Goal: Task Accomplishment & Management: Use online tool/utility

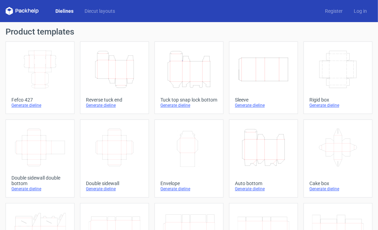
click at [111, 70] on icon "Height Depth Width" at bounding box center [115, 69] width 52 height 39
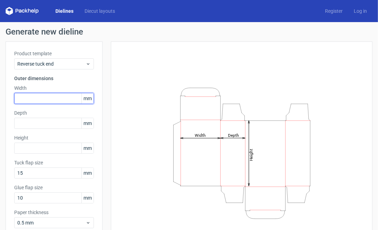
click at [23, 96] on input "text" at bounding box center [54, 98] width 80 height 11
type input "60"
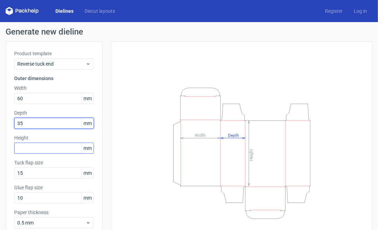
type input "35"
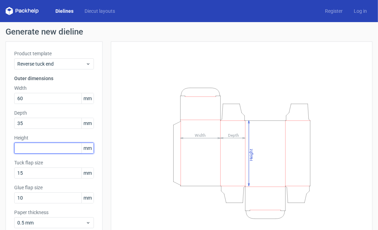
click at [24, 148] on input "text" at bounding box center [54, 148] width 80 height 11
type input "160"
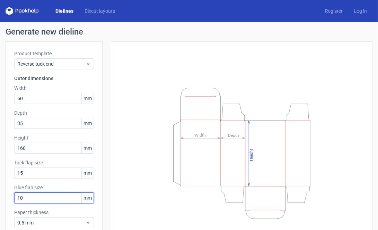
click at [32, 196] on input "10" at bounding box center [54, 198] width 80 height 11
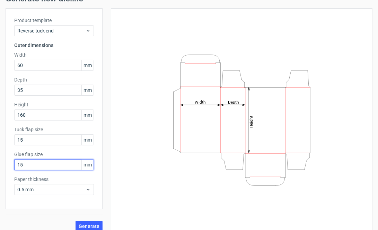
scroll to position [40, 0]
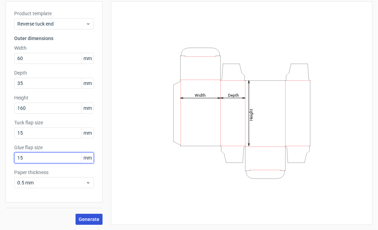
type input "15"
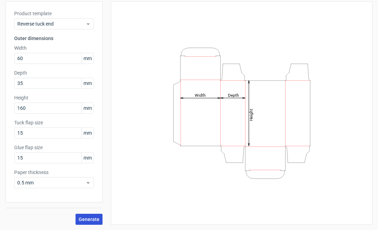
click at [84, 217] on span "Generate" at bounding box center [89, 219] width 21 height 5
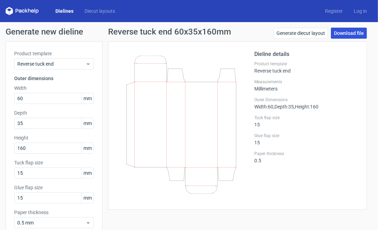
click at [339, 34] on link "Download file" at bounding box center [348, 33] width 36 height 11
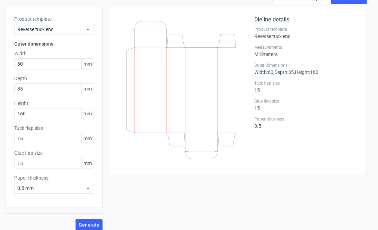
scroll to position [35, 0]
